Goal: Task Accomplishment & Management: Use online tool/utility

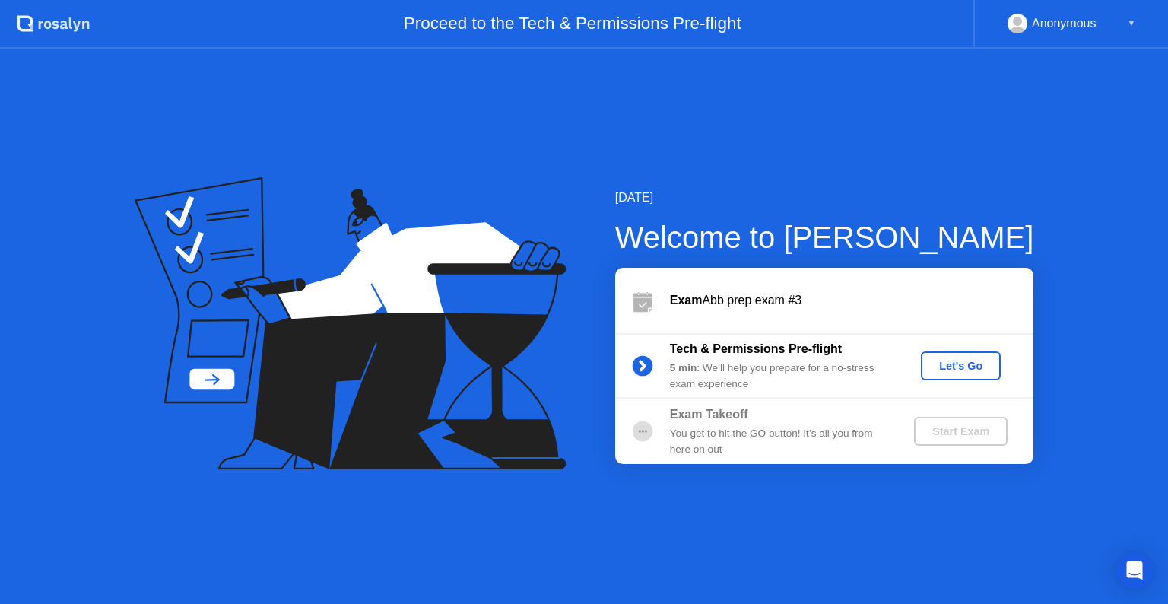
click at [958, 360] on div "Let's Go" at bounding box center [961, 366] width 68 height 12
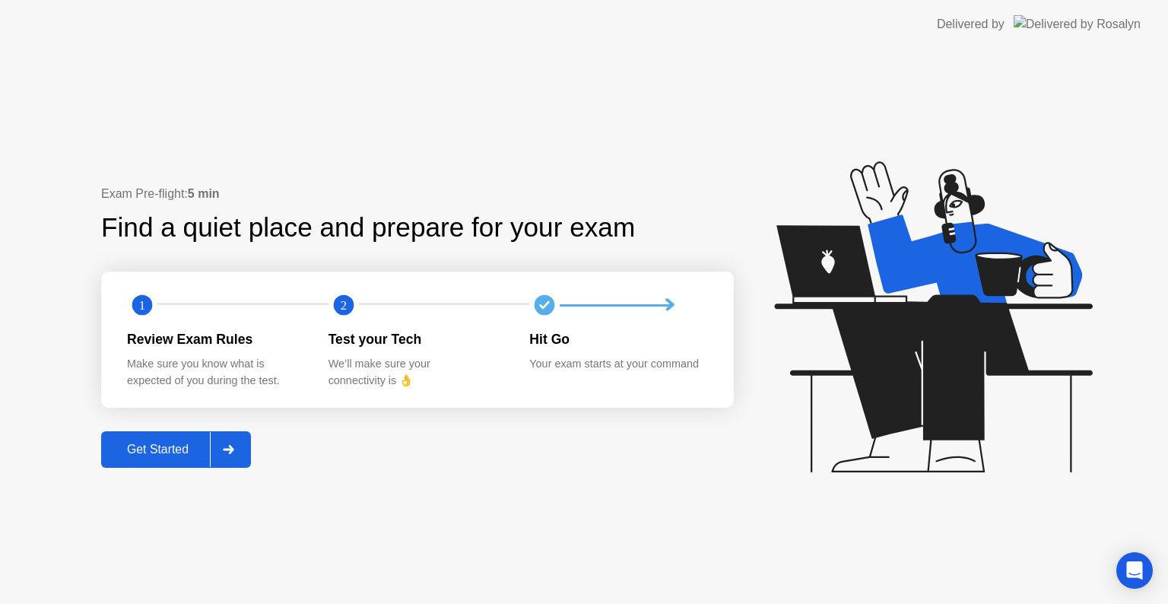
click at [251, 446] on button "Get Started" at bounding box center [176, 449] width 150 height 37
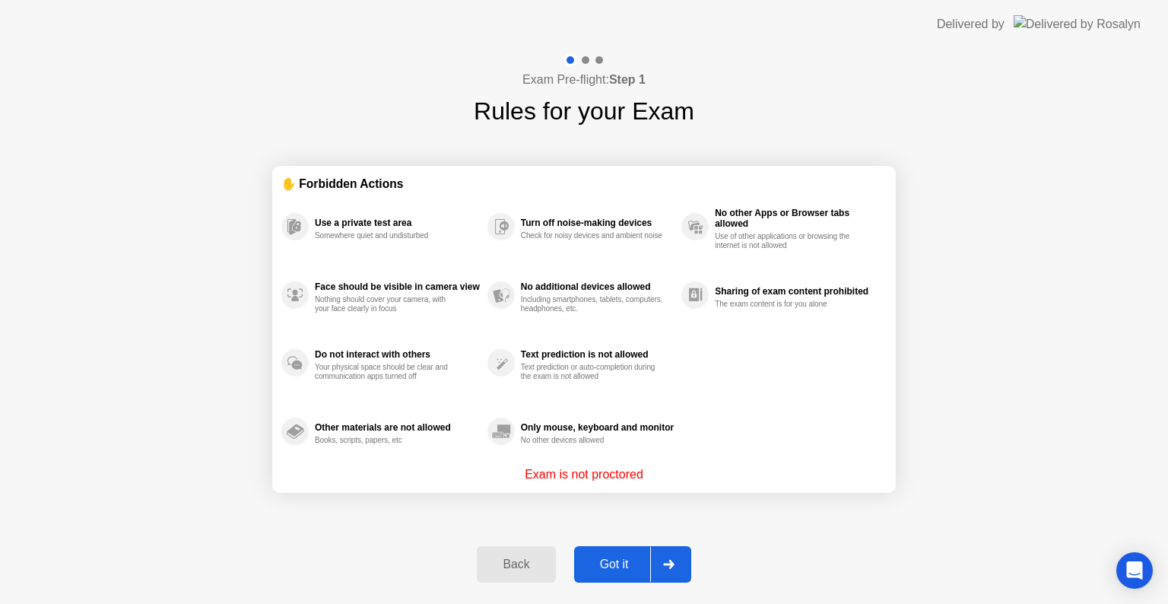
click at [655, 556] on div at bounding box center [668, 564] width 37 height 35
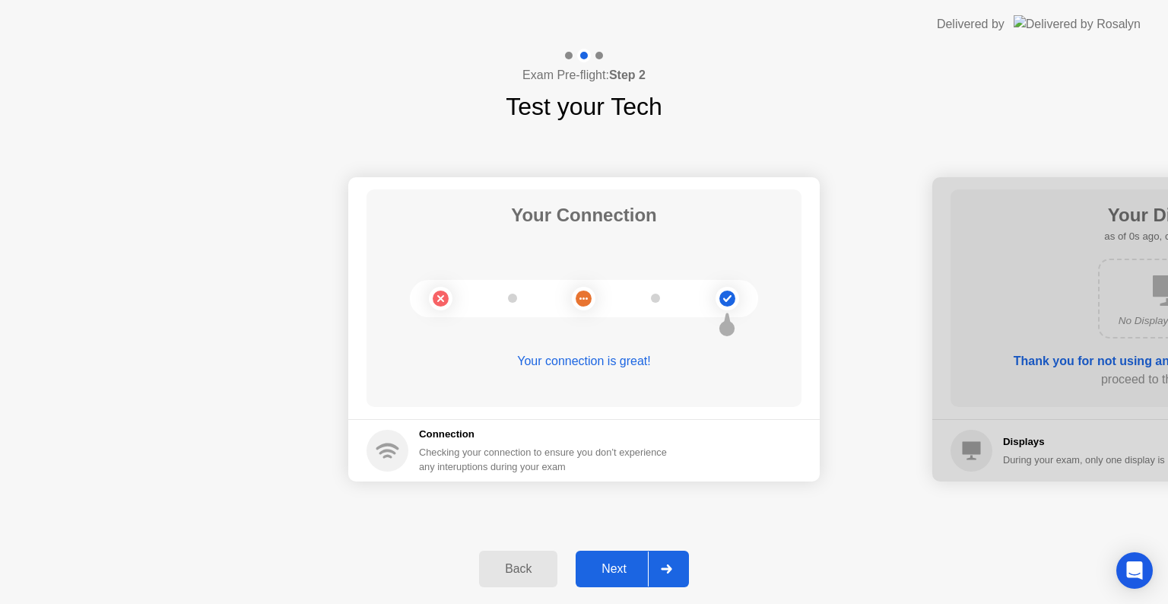
click at [655, 556] on div at bounding box center [666, 568] width 37 height 35
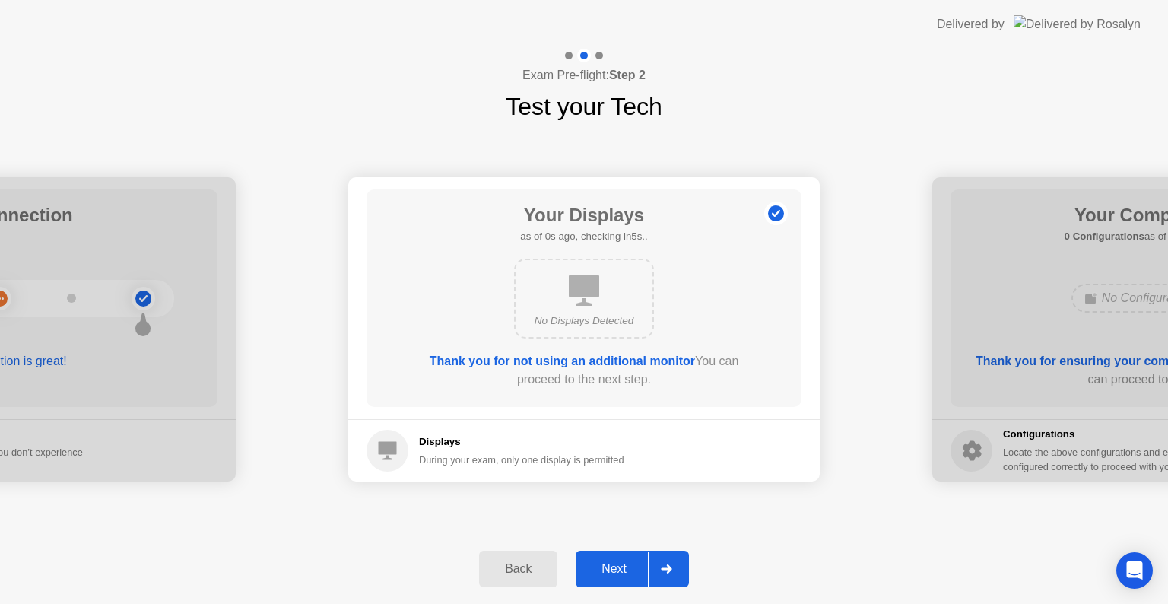
click at [655, 556] on div at bounding box center [666, 568] width 37 height 35
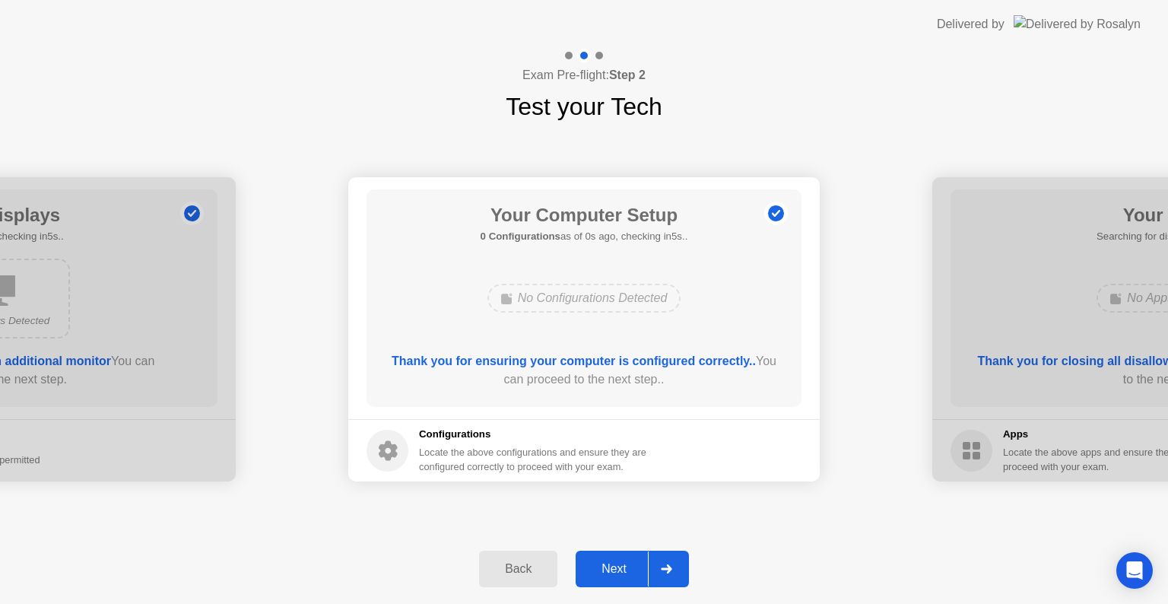
click at [655, 556] on div at bounding box center [666, 568] width 37 height 35
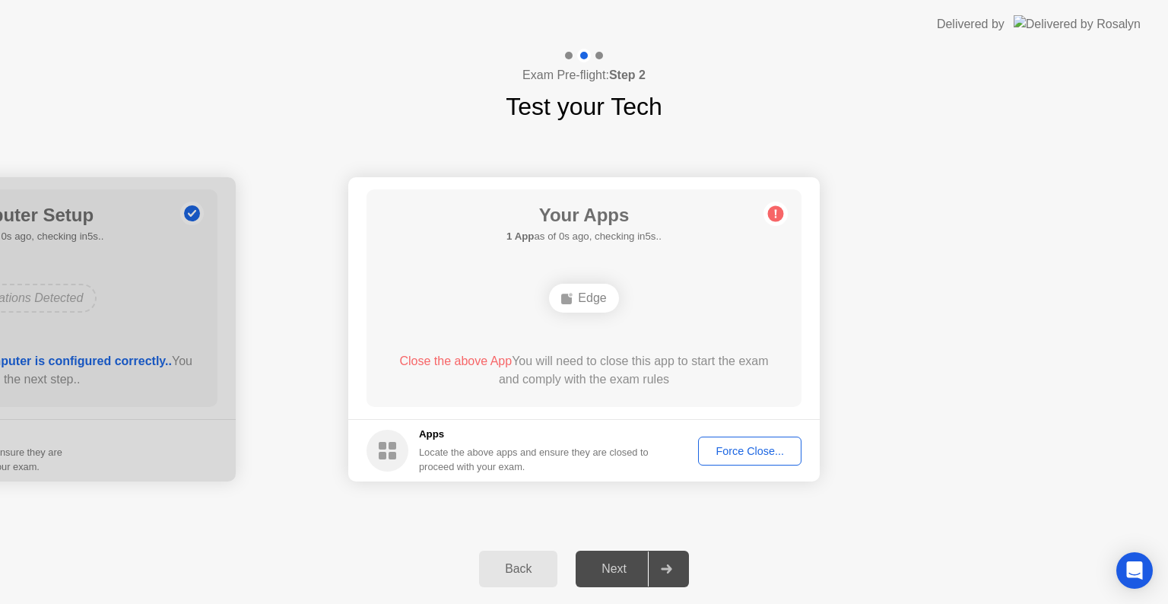
click at [655, 556] on div at bounding box center [666, 568] width 37 height 35
click at [740, 450] on div "Force Close..." at bounding box center [749, 451] width 93 height 12
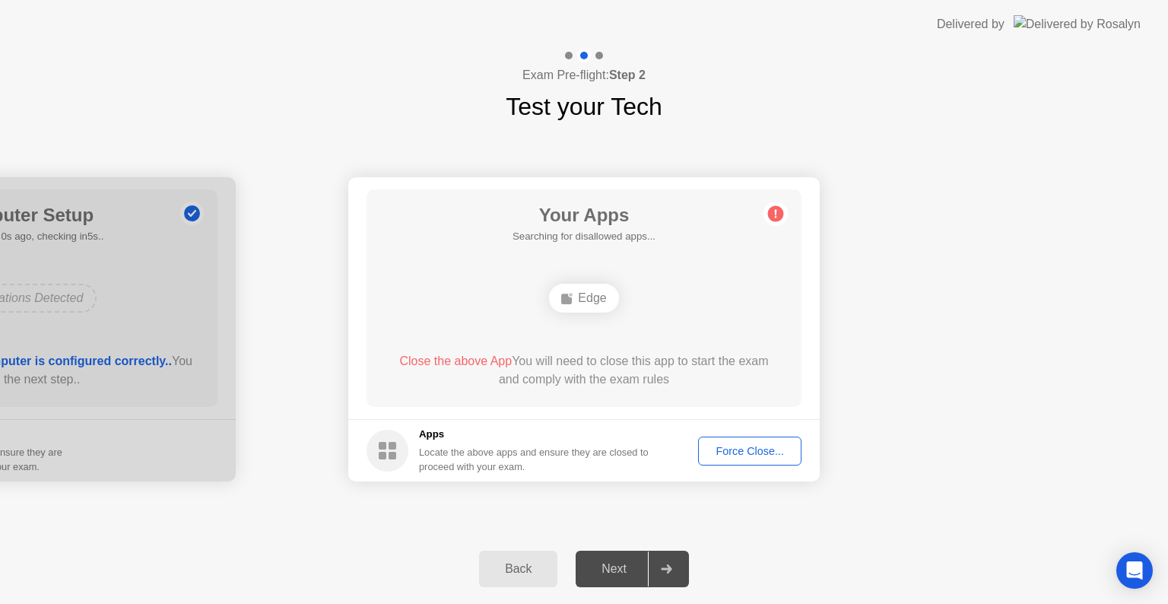
click at [742, 454] on div "Force Close..." at bounding box center [749, 451] width 93 height 12
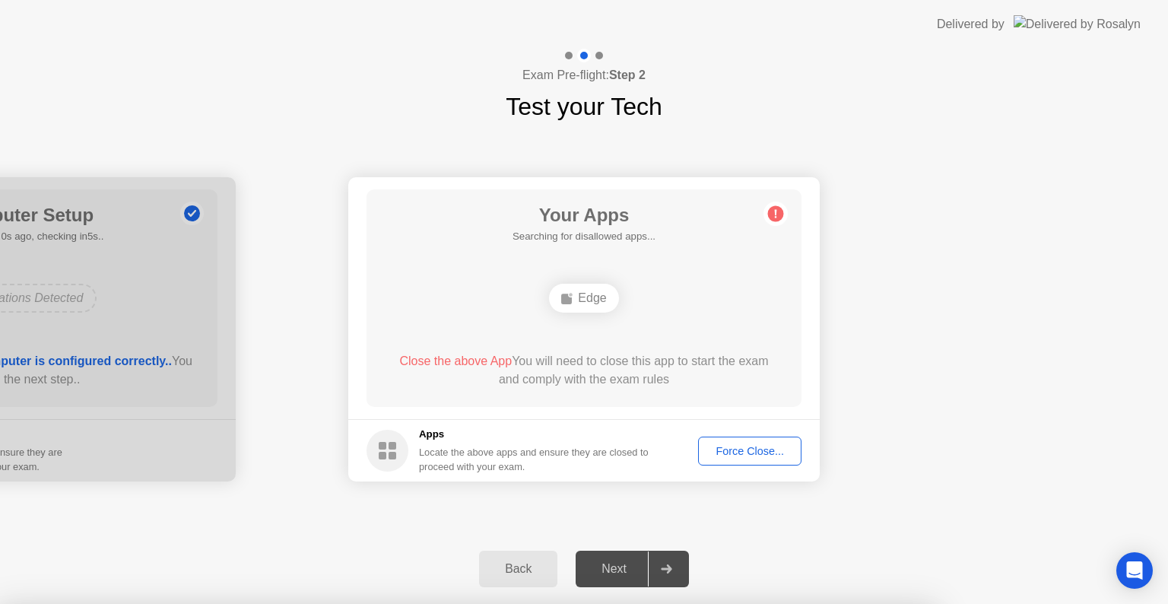
click at [742, 603] on div at bounding box center [584, 604] width 1168 height 0
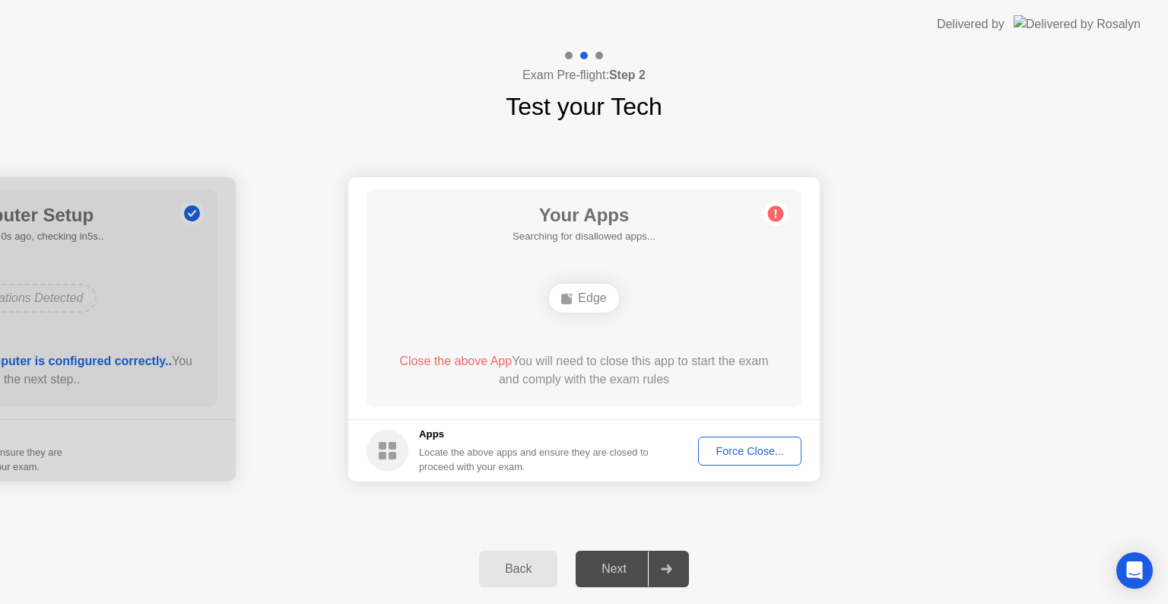
click at [717, 447] on div "Force Close..." at bounding box center [749, 451] width 93 height 12
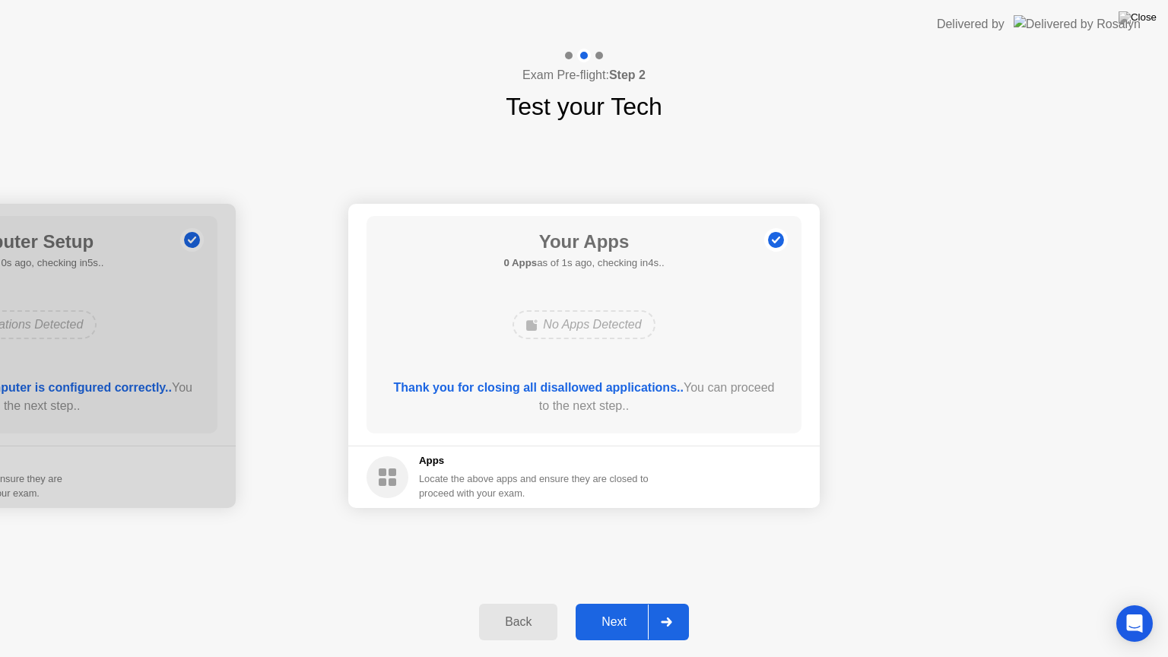
click at [657, 603] on div at bounding box center [666, 622] width 37 height 35
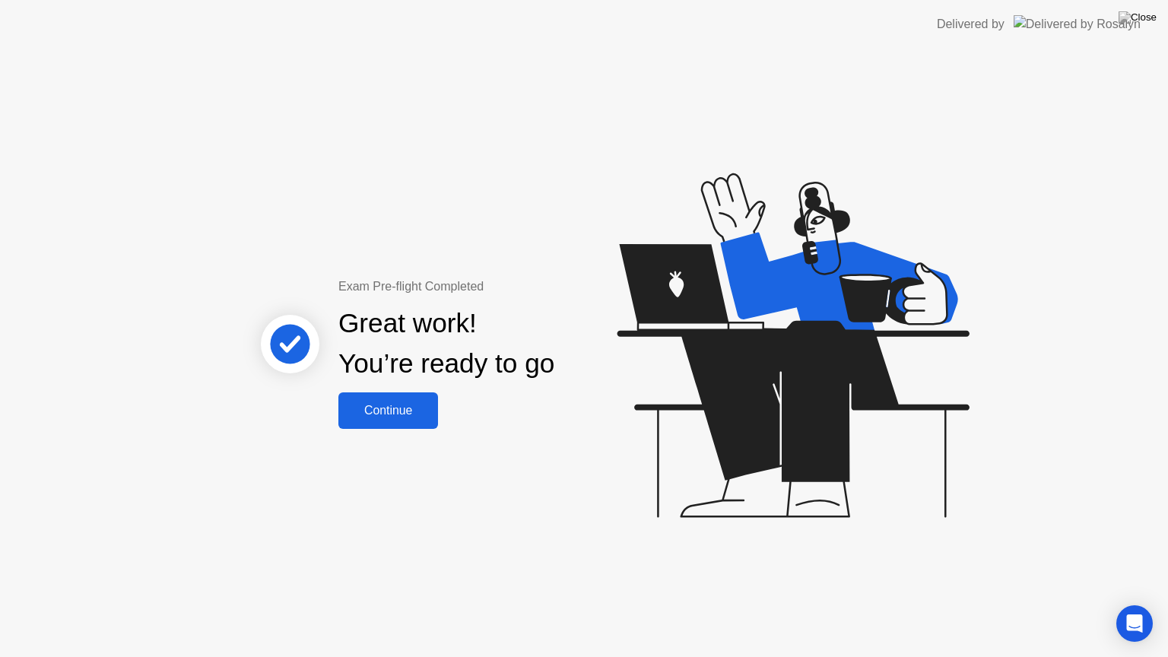
click at [390, 407] on div "Continue" at bounding box center [388, 411] width 90 height 14
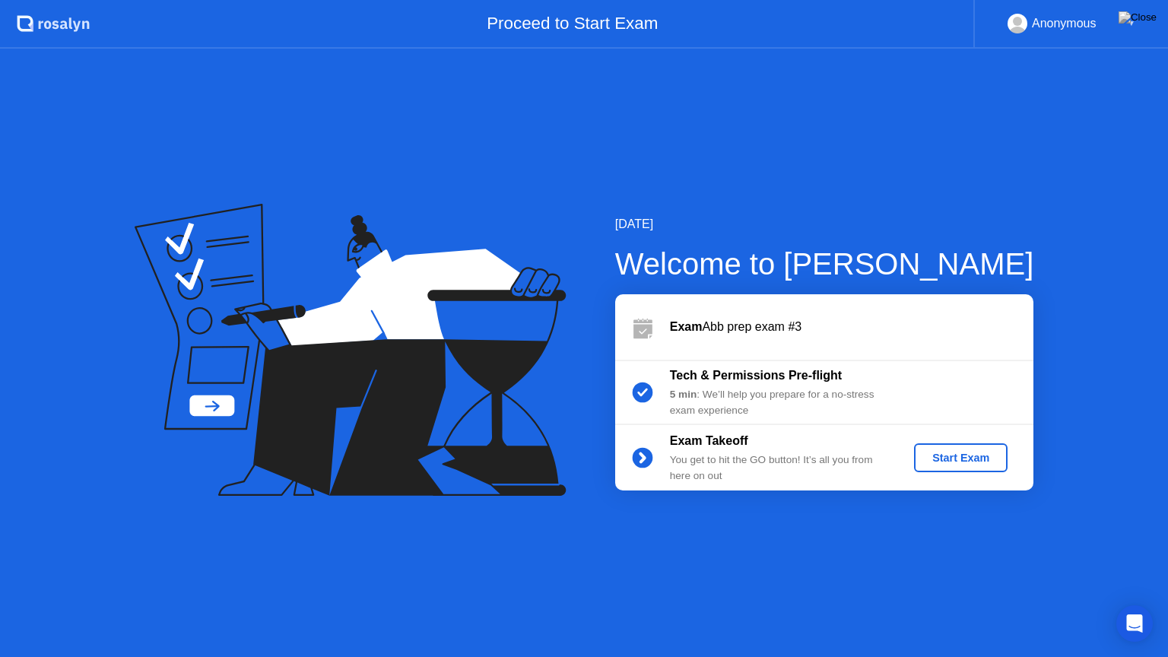
click at [975, 458] on div "Start Exam" at bounding box center [960, 458] width 81 height 12
